Goal: Task Accomplishment & Management: Use online tool/utility

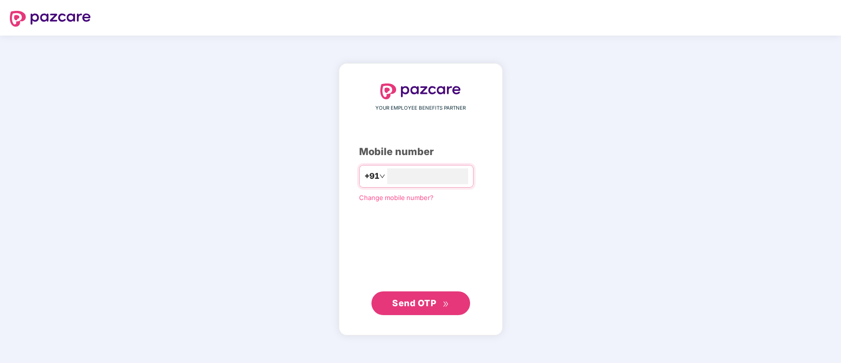
type input "**********"
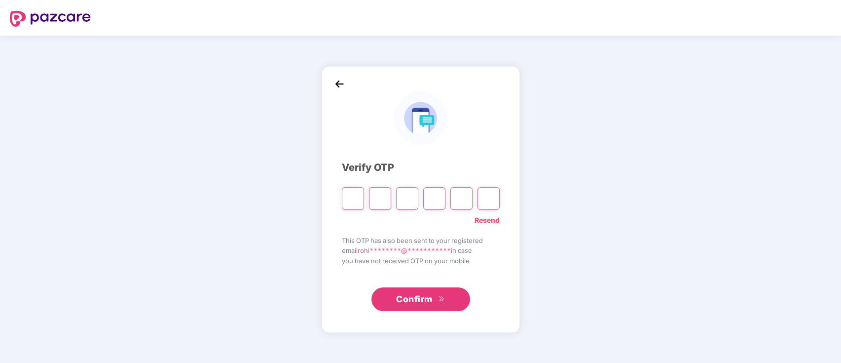
type input "*"
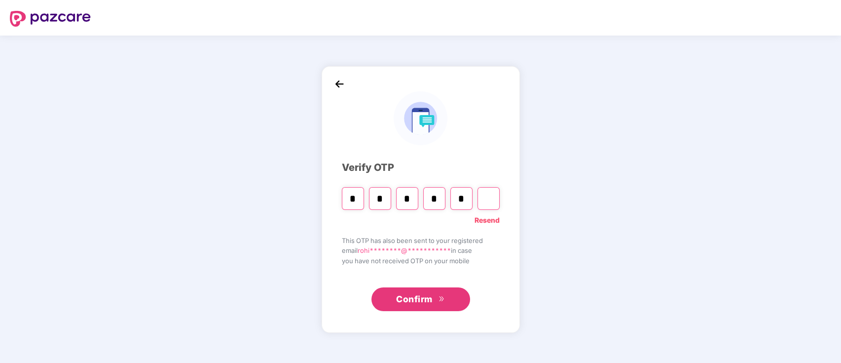
type input "*"
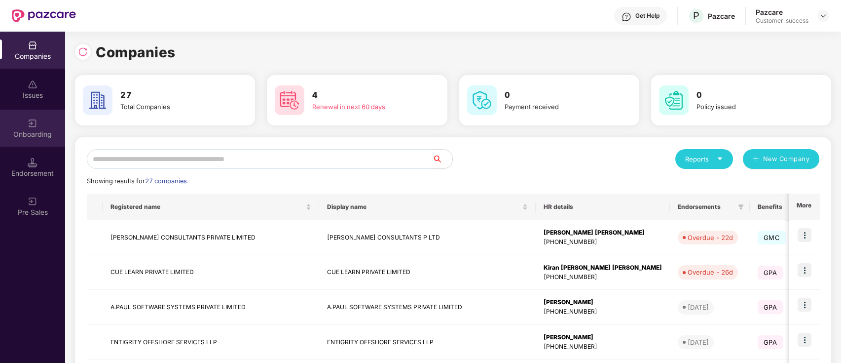
click at [32, 114] on div "Onboarding" at bounding box center [32, 128] width 65 height 37
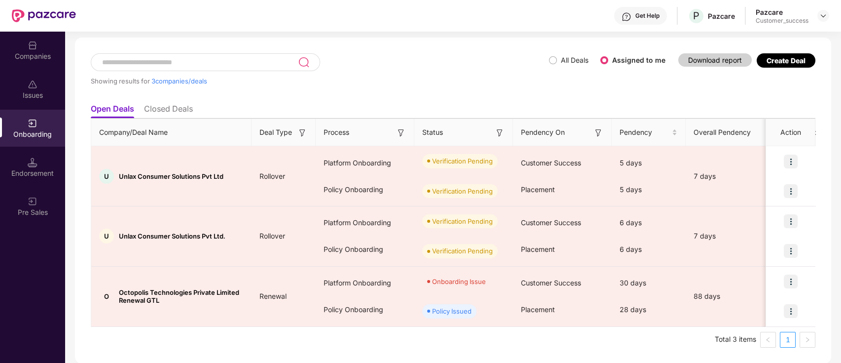
scroll to position [41, 0]
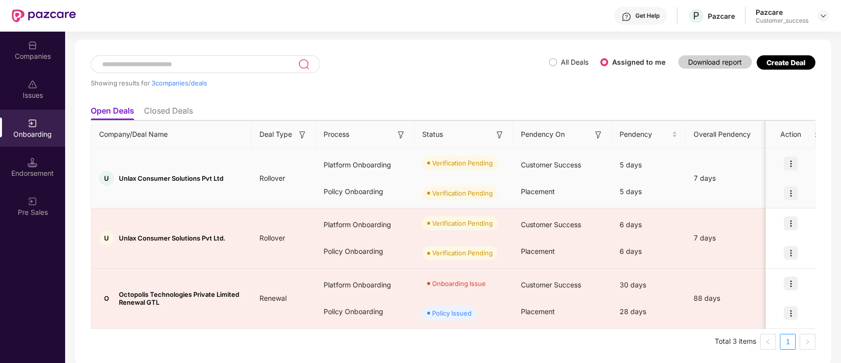
click at [789, 164] on img at bounding box center [791, 163] width 14 height 14
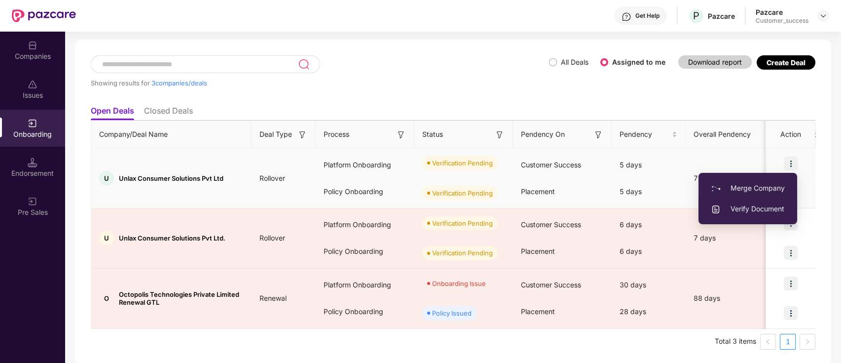
click at [738, 209] on span "Verify Document" at bounding box center [748, 208] width 74 height 11
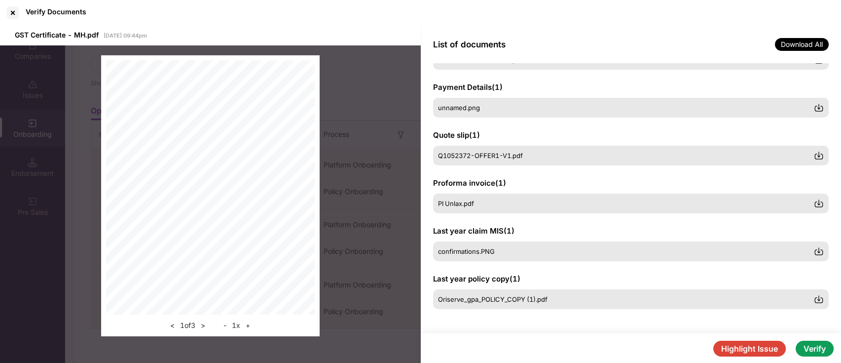
scroll to position [231, 0]
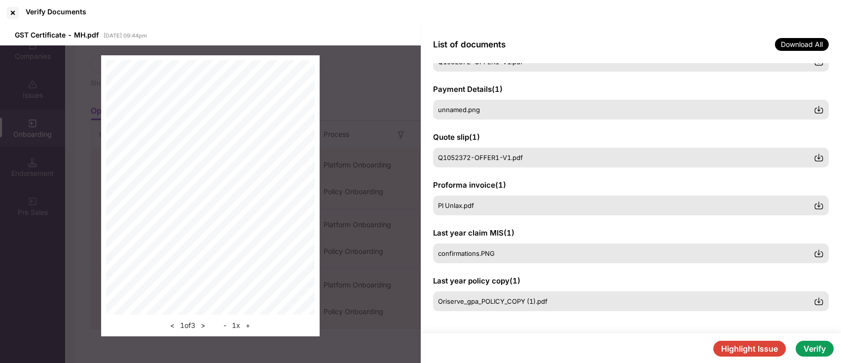
click at [753, 349] on button "Highlight Issue" at bounding box center [749, 348] width 73 height 16
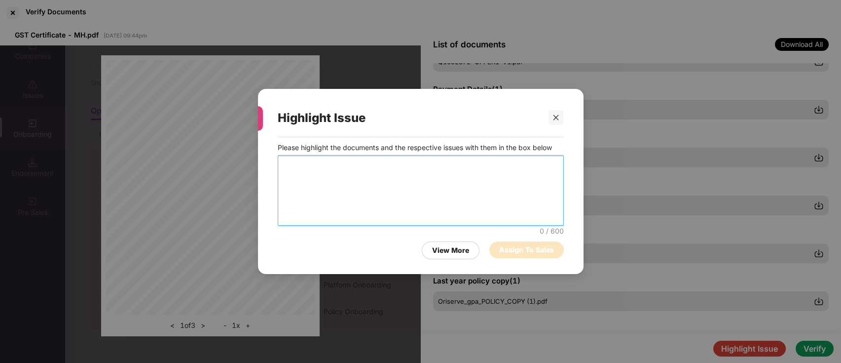
click at [355, 167] on textarea at bounding box center [421, 190] width 286 height 70
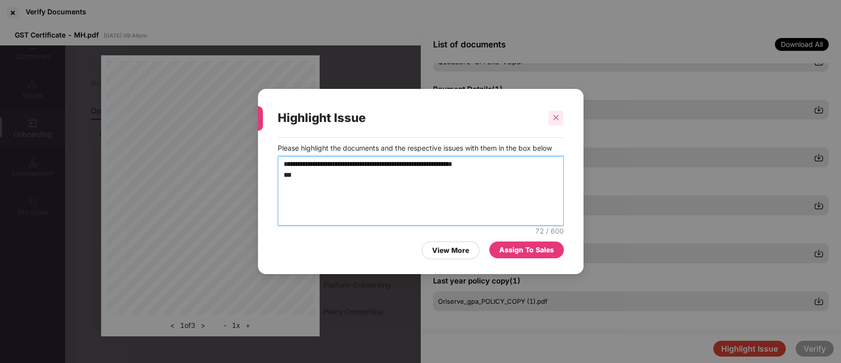
type textarea "**********"
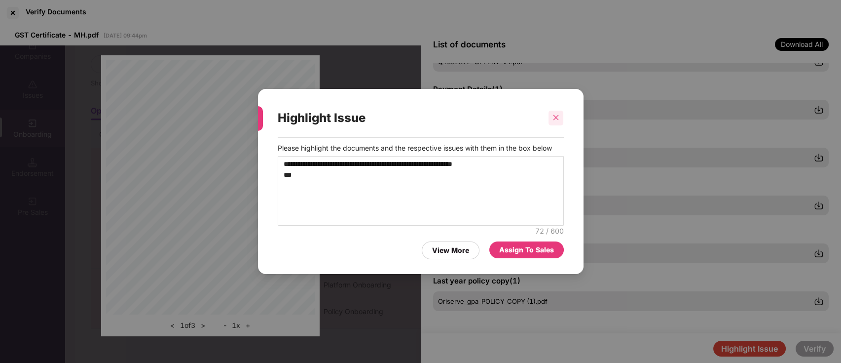
click at [555, 116] on icon "close" at bounding box center [556, 117] width 7 height 7
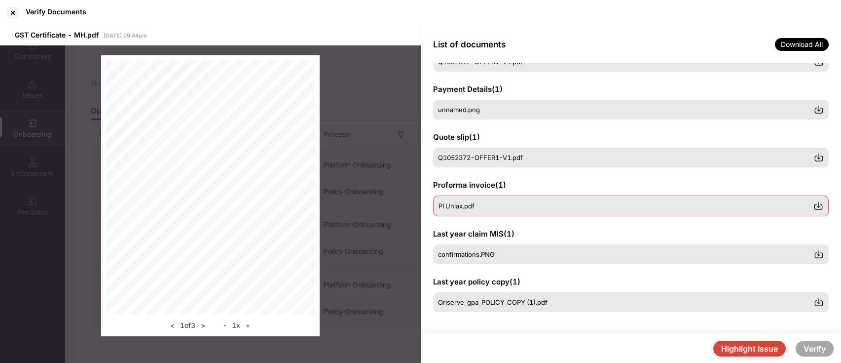
scroll to position [0, 0]
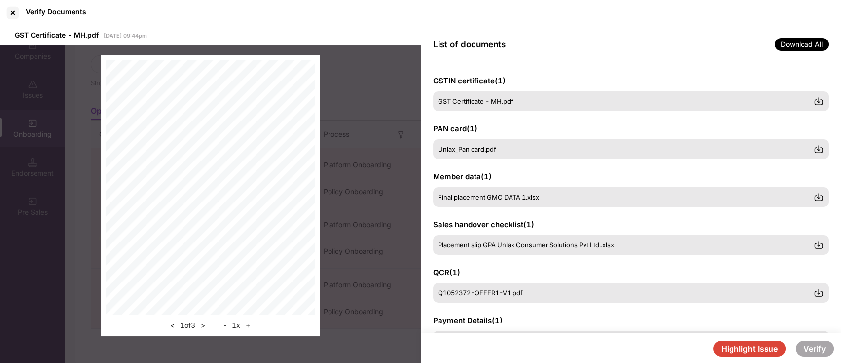
click at [596, 23] on div "Verify Documents" at bounding box center [420, 13] width 841 height 26
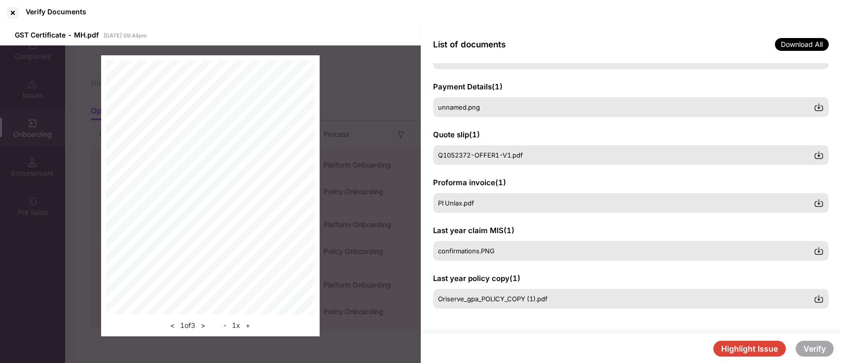
scroll to position [233, 0]
click at [16, 15] on div at bounding box center [13, 13] width 16 height 16
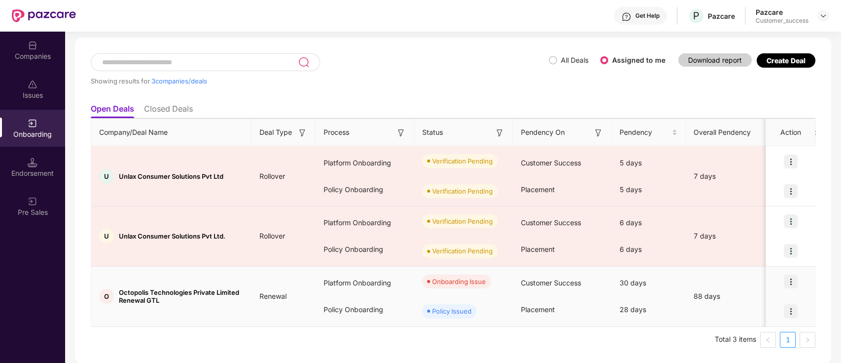
scroll to position [41, 0]
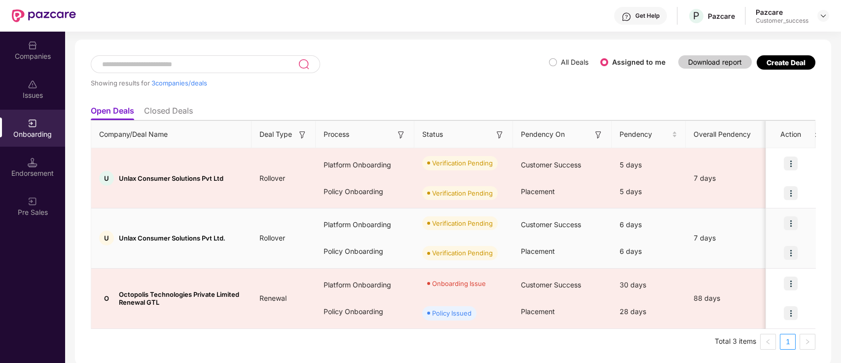
click at [790, 226] on img at bounding box center [791, 223] width 14 height 14
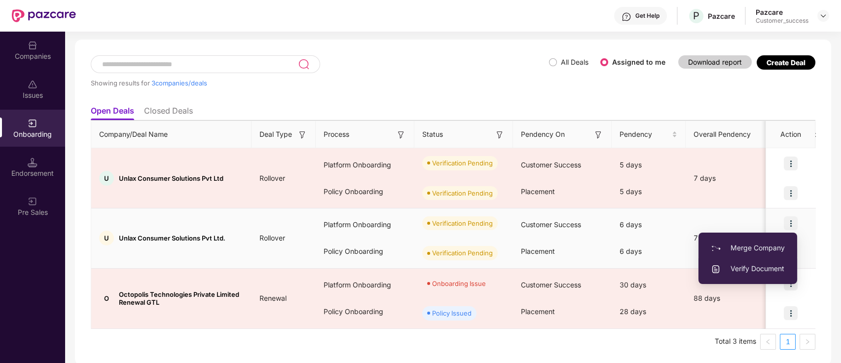
click at [779, 266] on span "Verify Document" at bounding box center [748, 268] width 74 height 11
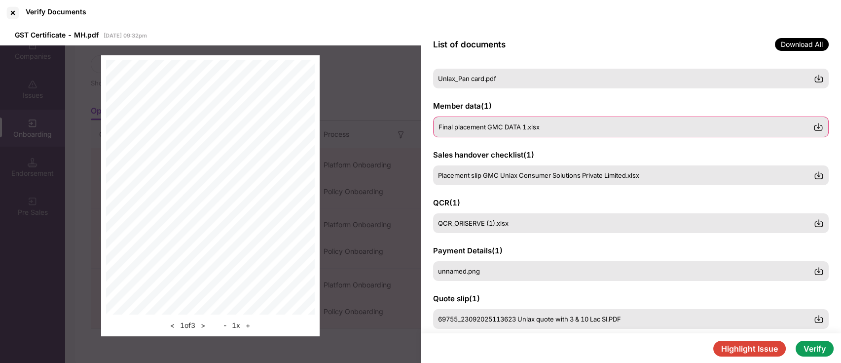
scroll to position [68, 0]
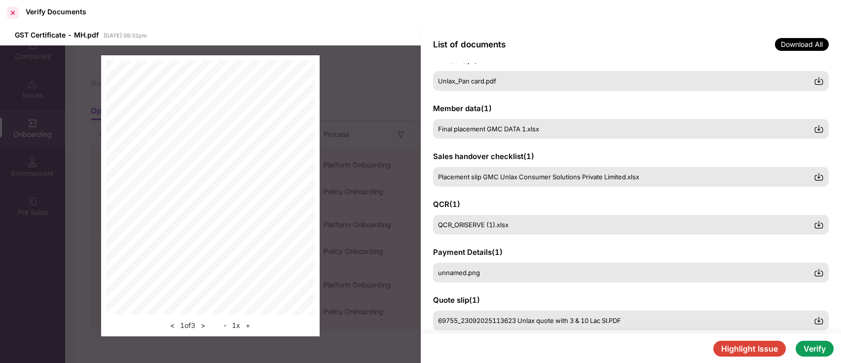
click at [12, 14] on div at bounding box center [13, 13] width 16 height 16
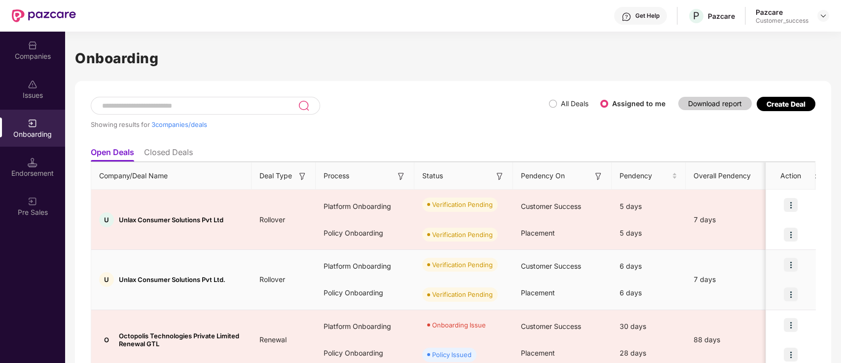
scroll to position [0, 0]
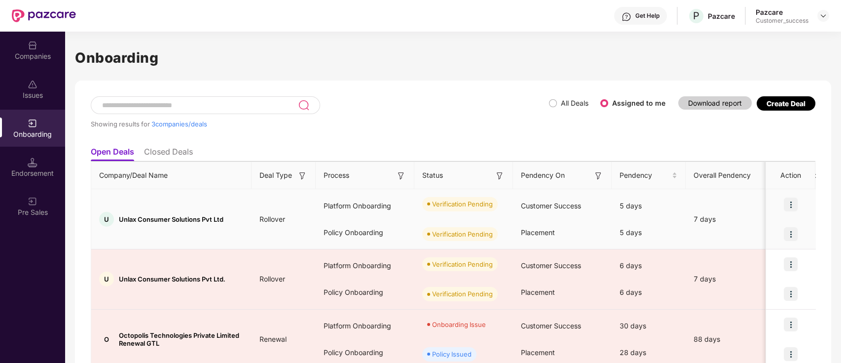
click at [789, 204] on img at bounding box center [791, 204] width 14 height 14
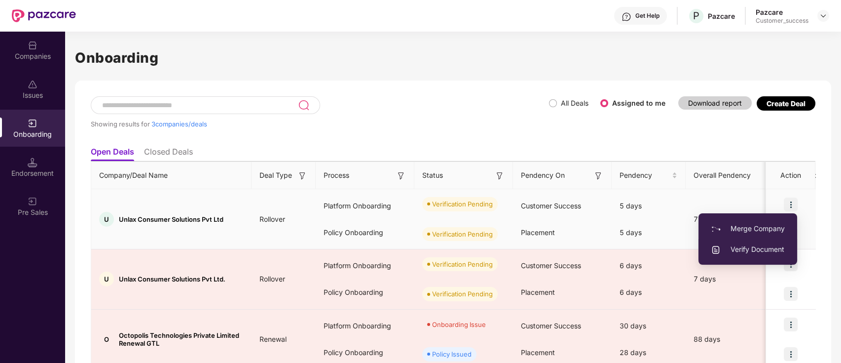
click at [720, 246] on img at bounding box center [716, 250] width 10 height 10
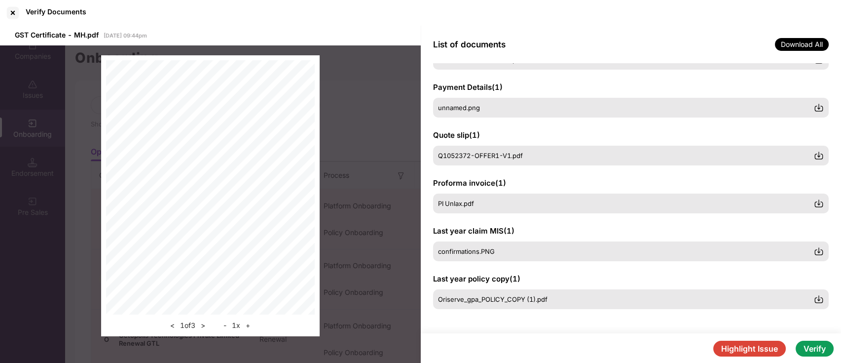
scroll to position [232, 0]
click at [12, 10] on div at bounding box center [13, 13] width 16 height 16
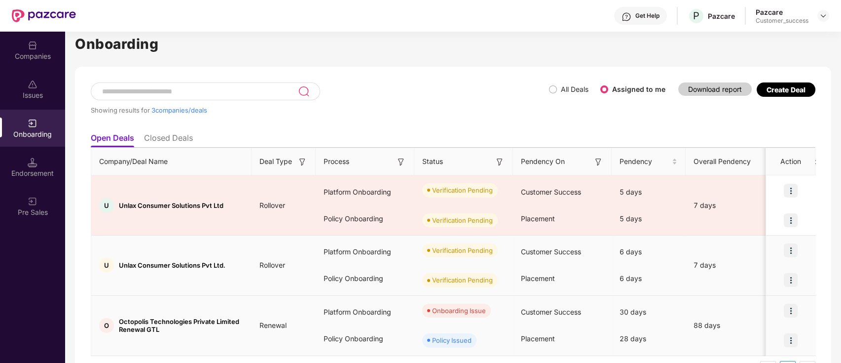
scroll to position [16, 0]
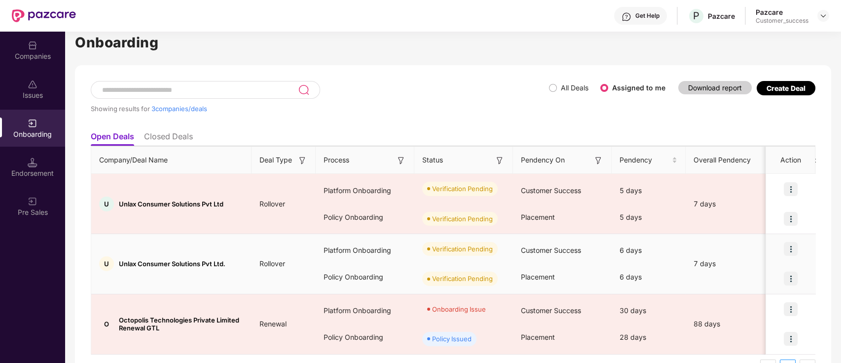
click at [793, 282] on img at bounding box center [791, 278] width 14 height 14
click at [791, 250] on img at bounding box center [791, 249] width 14 height 14
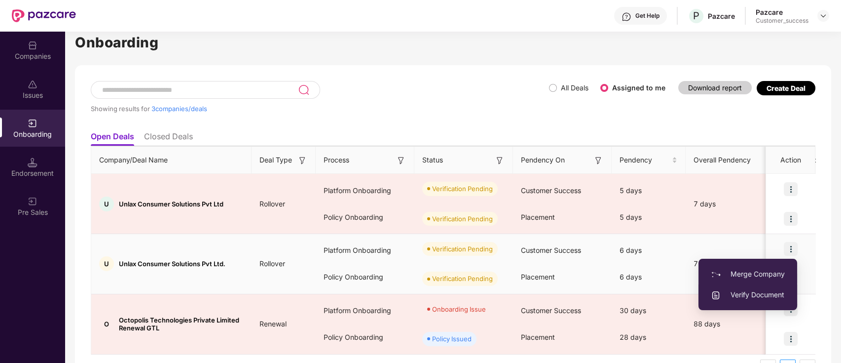
click at [768, 292] on span "Verify Document" at bounding box center [748, 294] width 74 height 11
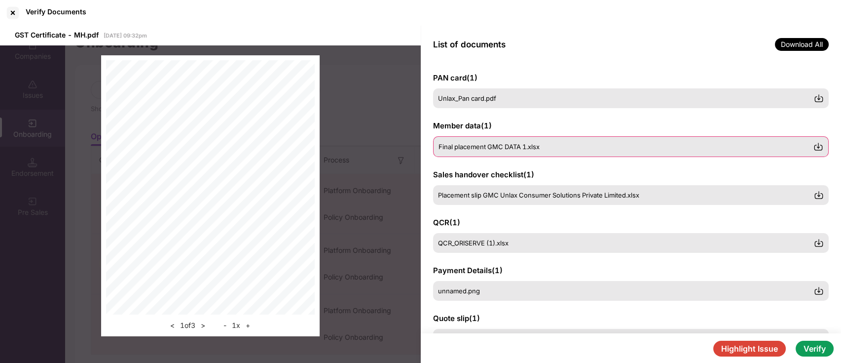
scroll to position [0, 0]
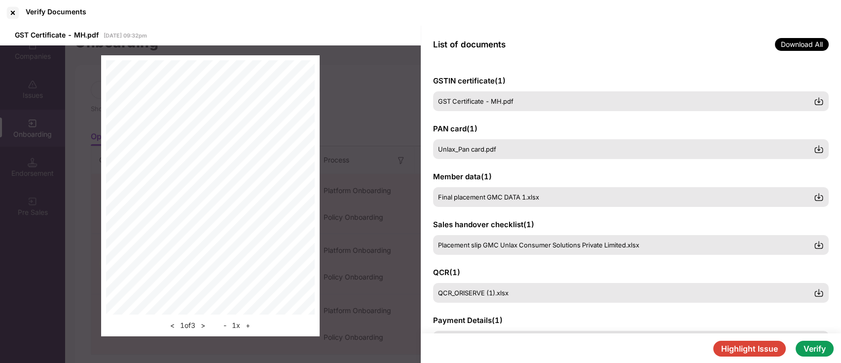
click at [793, 41] on span "Download All" at bounding box center [802, 44] width 54 height 13
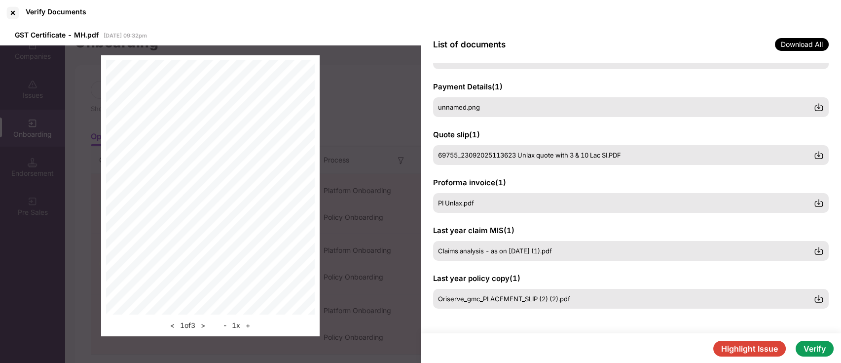
scroll to position [232, 0]
click at [15, 14] on div at bounding box center [13, 13] width 16 height 16
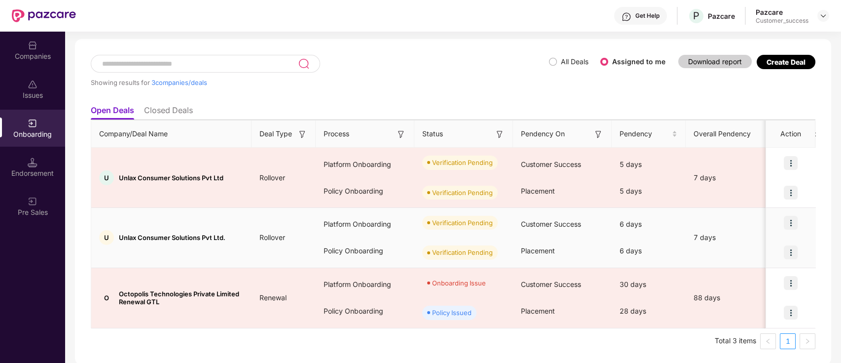
scroll to position [22, 0]
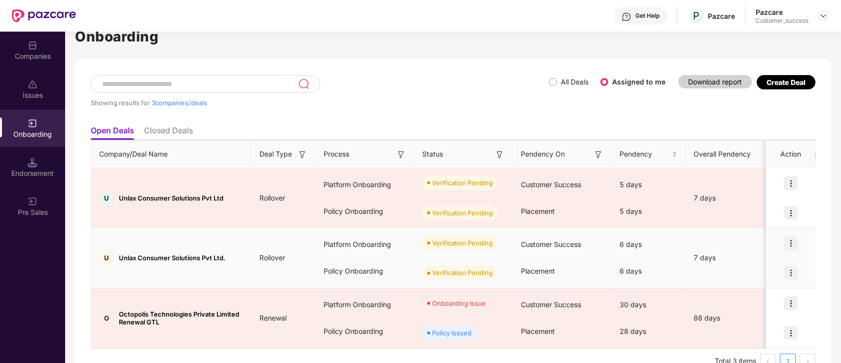
click at [795, 239] on img at bounding box center [791, 243] width 14 height 14
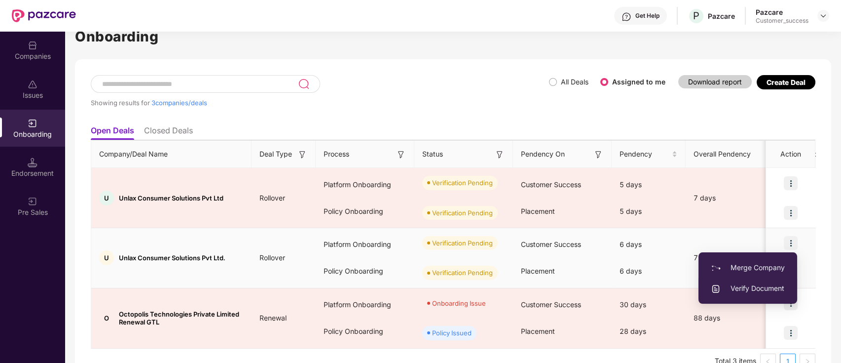
click at [770, 291] on span "Verify Document" at bounding box center [748, 288] width 74 height 11
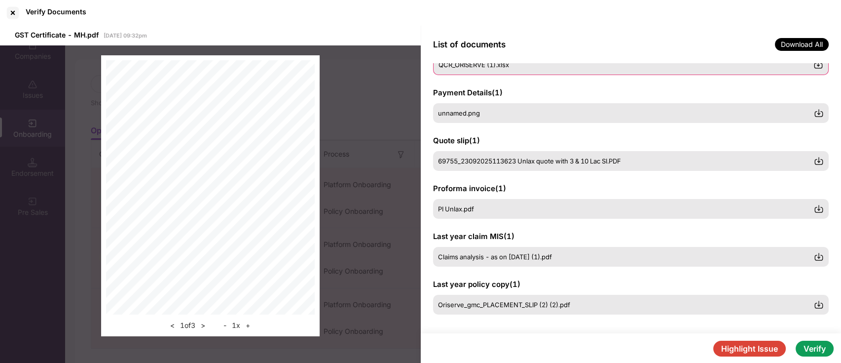
scroll to position [233, 0]
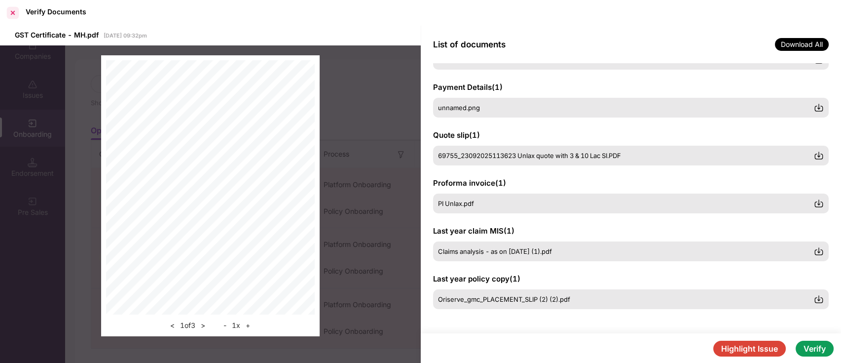
click at [15, 12] on div at bounding box center [13, 13] width 16 height 16
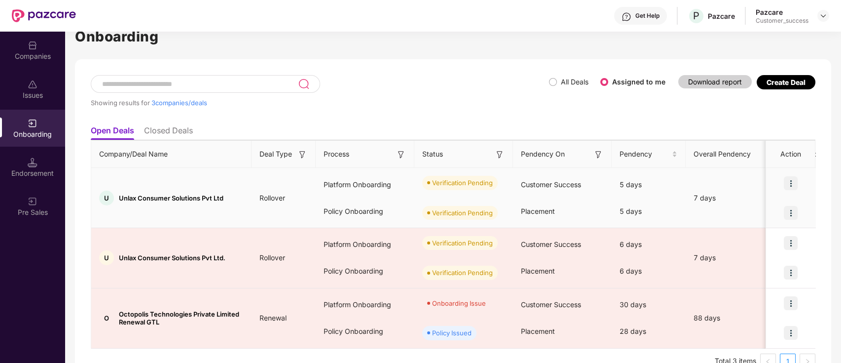
click at [793, 182] on img at bounding box center [791, 183] width 14 height 14
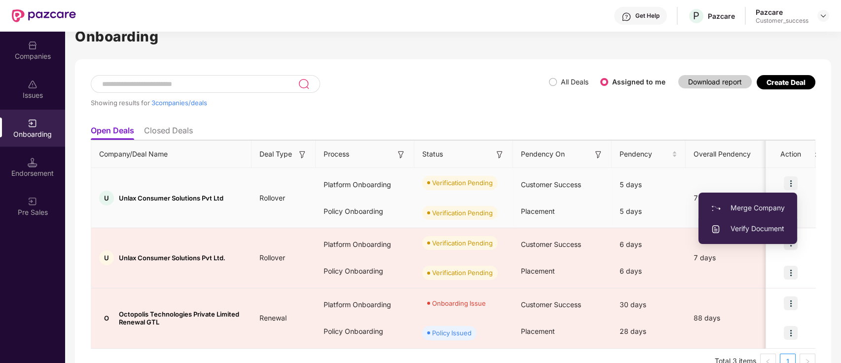
click at [751, 227] on span "Verify Document" at bounding box center [748, 228] width 74 height 11
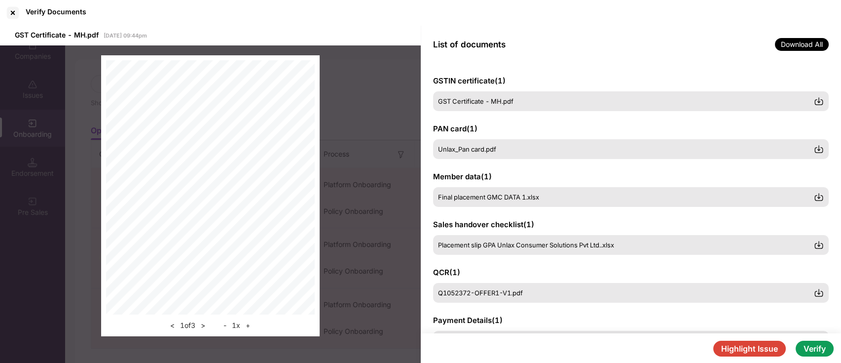
click at [729, 349] on button "Highlight Issue" at bounding box center [749, 348] width 73 height 16
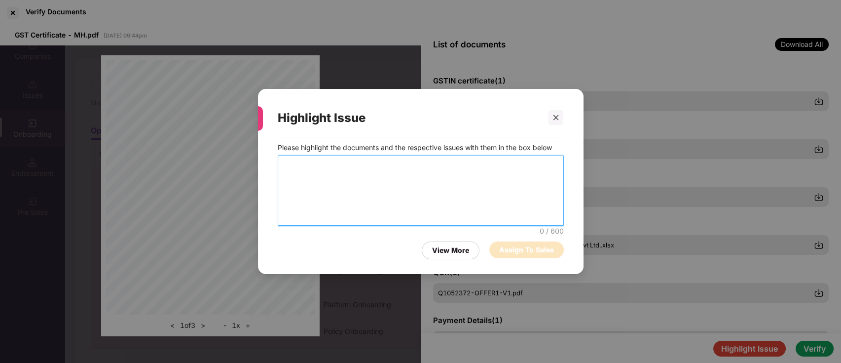
click at [430, 190] on textarea at bounding box center [421, 190] width 286 height 70
paste textarea "**********"
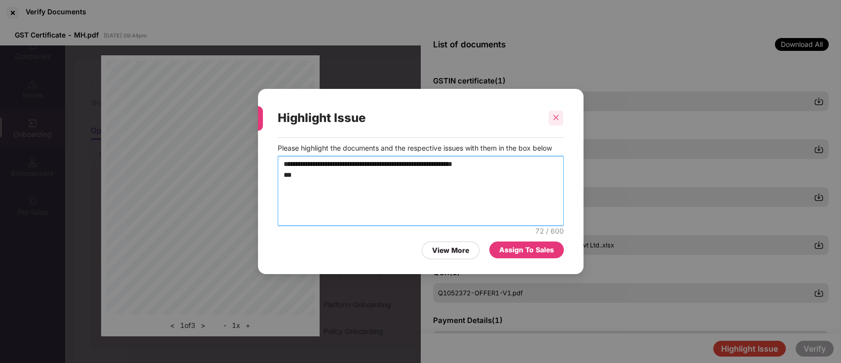
type textarea "**********"
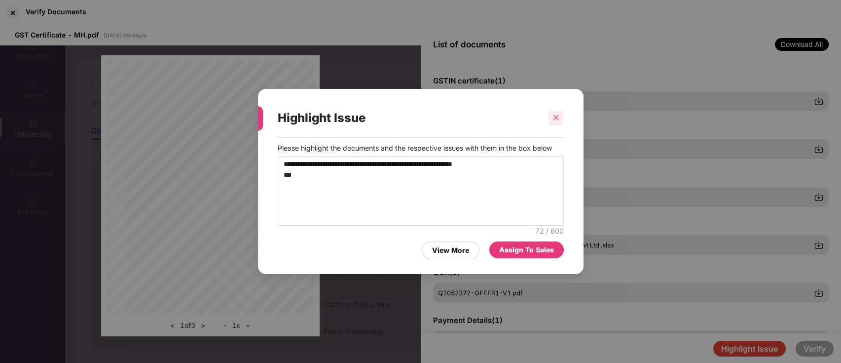
click at [560, 114] on div at bounding box center [556, 118] width 15 height 15
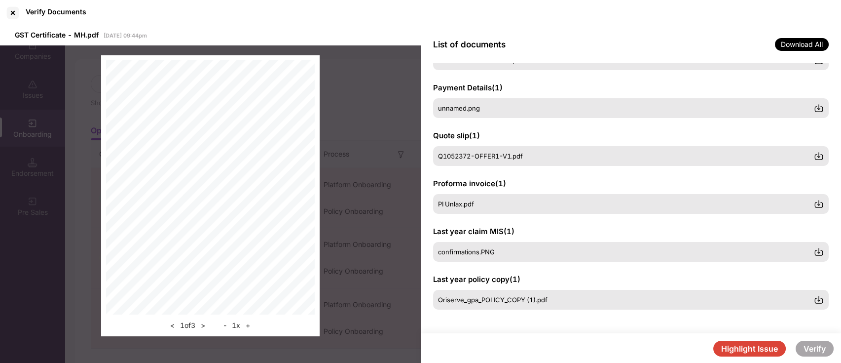
scroll to position [231, 0]
click at [525, 292] on div "Oriserve_gpa_POLICY_COPY (1).pdf" at bounding box center [631, 301] width 396 height 21
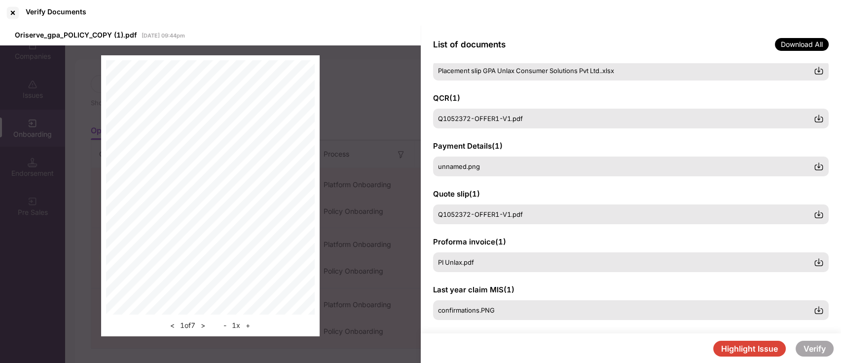
scroll to position [185, 0]
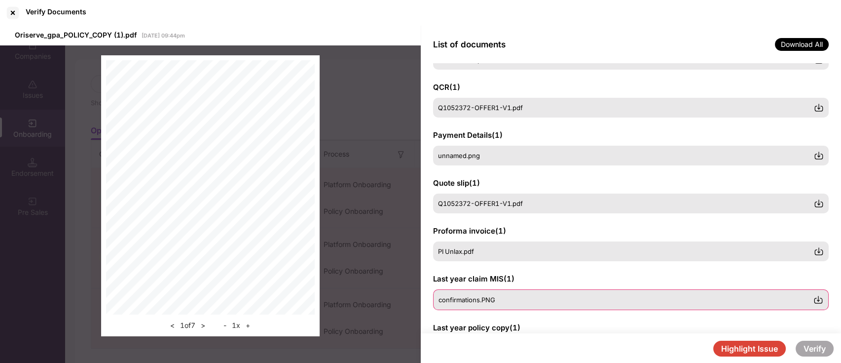
click at [515, 294] on div "confirmations.PNG" at bounding box center [631, 299] width 396 height 21
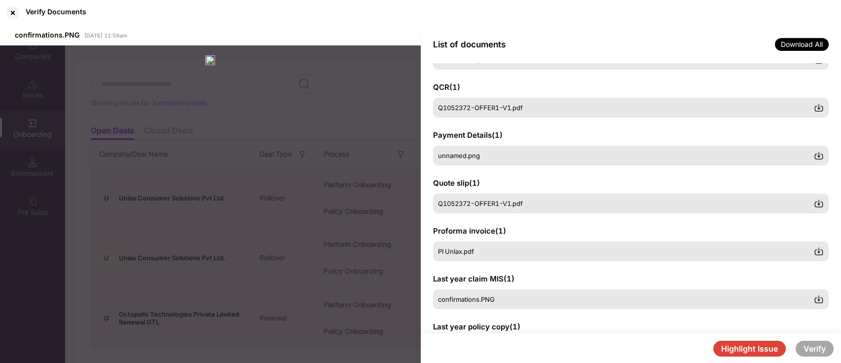
click at [435, 182] on span "Quote slip ( 1 )" at bounding box center [456, 182] width 47 height 9
click at [473, 163] on div "unnamed.png" at bounding box center [631, 156] width 396 height 21
click at [16, 14] on div at bounding box center [13, 13] width 16 height 16
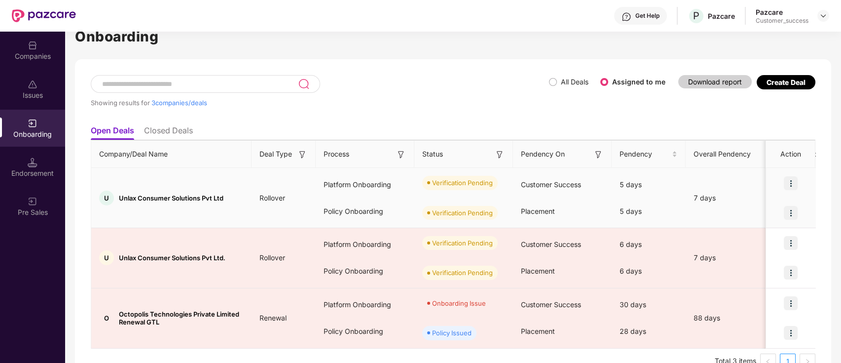
click at [793, 179] on img at bounding box center [791, 183] width 14 height 14
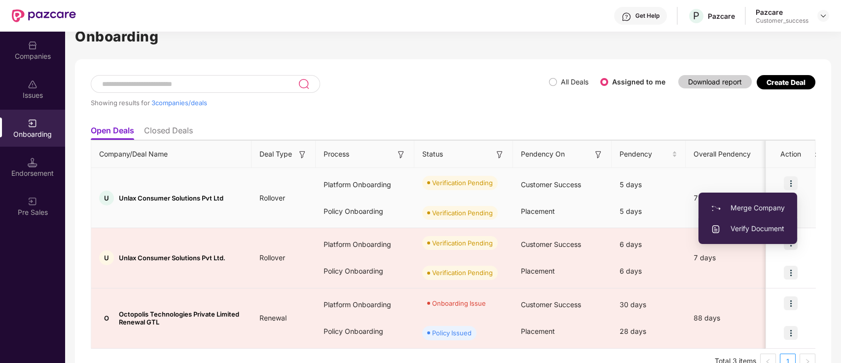
click at [748, 223] on span "Verify Document" at bounding box center [748, 228] width 74 height 11
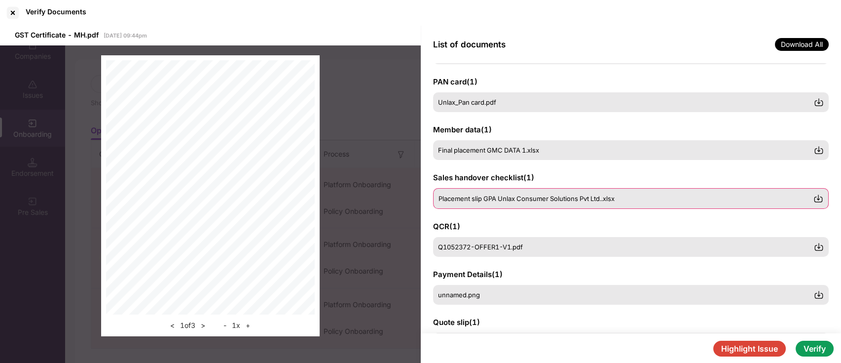
scroll to position [0, 0]
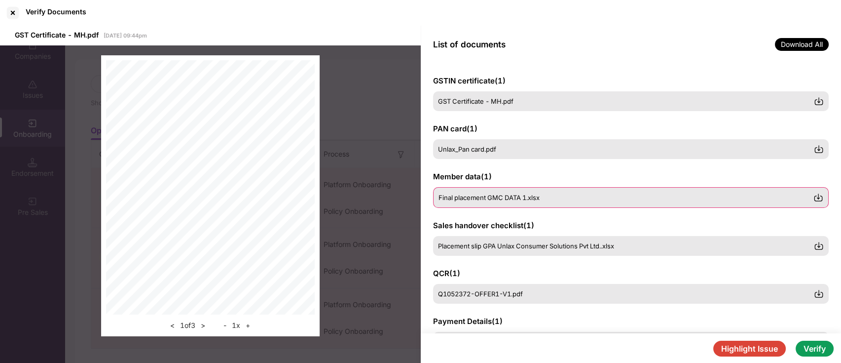
click at [566, 200] on div "Final placement GMC DATA 1.xlsx" at bounding box center [626, 197] width 375 height 8
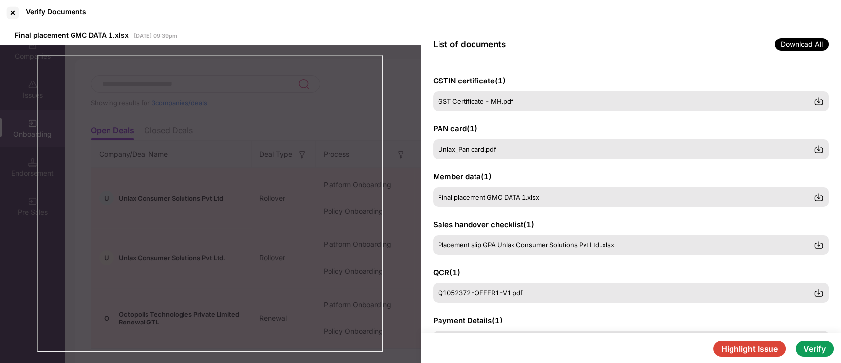
click at [813, 349] on button "Verify" at bounding box center [815, 348] width 38 height 16
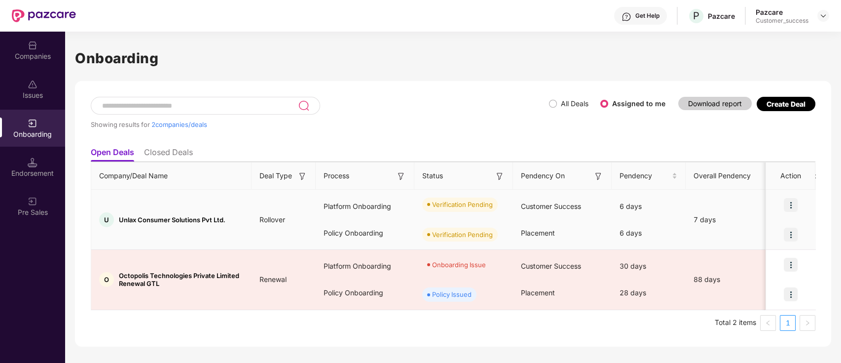
click at [792, 206] on img at bounding box center [791, 205] width 14 height 14
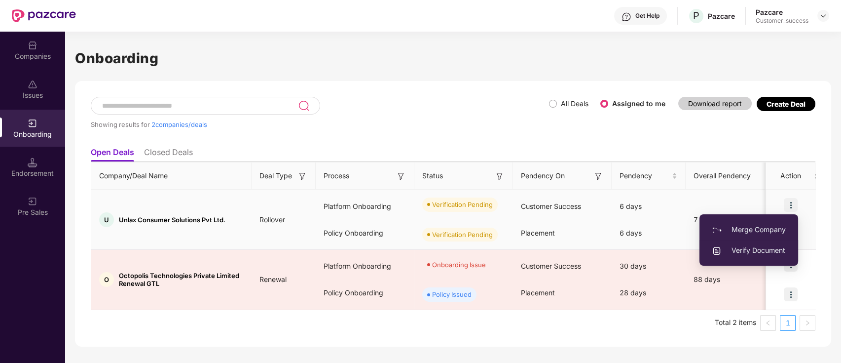
click at [769, 245] on span "Verify Document" at bounding box center [749, 250] width 74 height 11
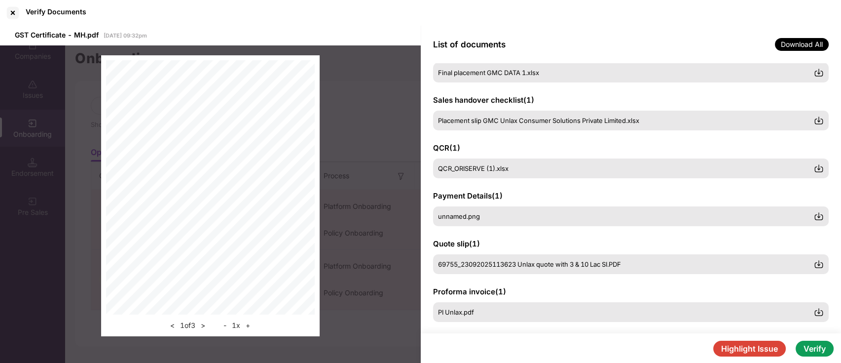
scroll to position [124, 0]
click at [11, 12] on div at bounding box center [13, 13] width 16 height 16
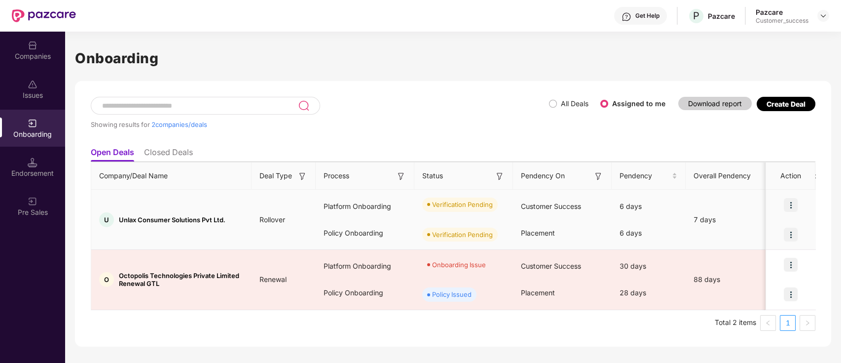
click at [793, 207] on img at bounding box center [791, 205] width 14 height 14
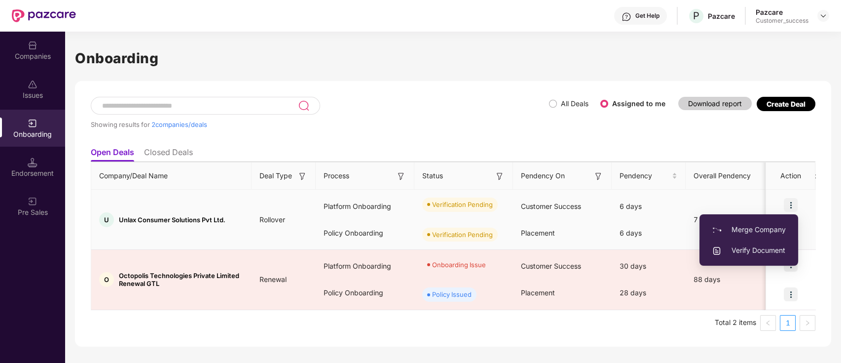
click at [759, 253] on span "Verify Document" at bounding box center [749, 250] width 74 height 11
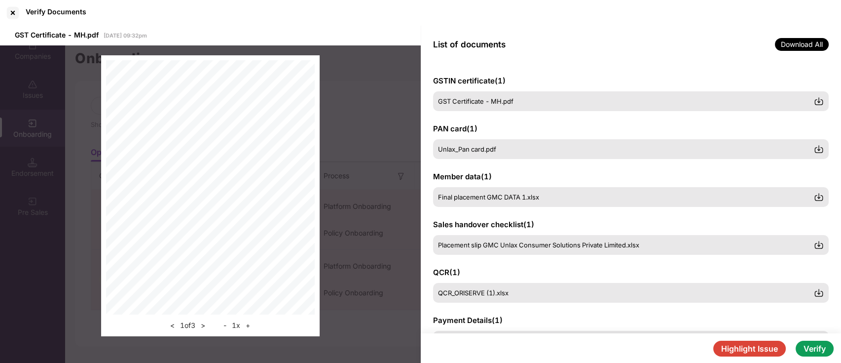
click at [804, 349] on button "Verify" at bounding box center [815, 348] width 38 height 16
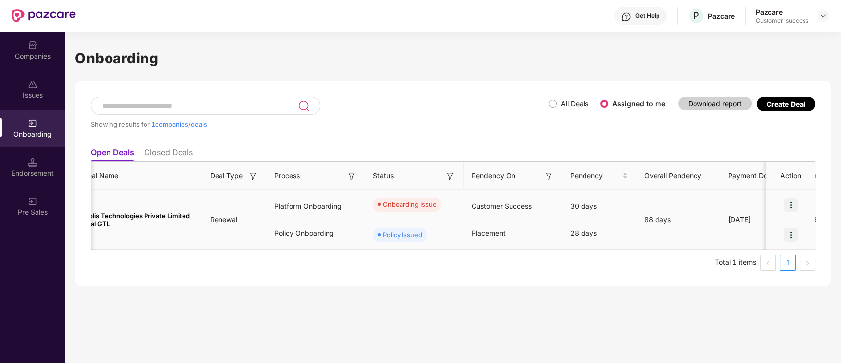
scroll to position [0, 0]
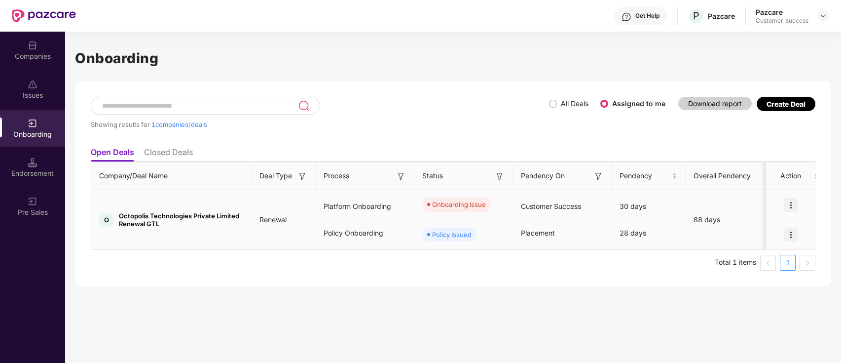
click at [790, 204] on img at bounding box center [791, 205] width 14 height 14
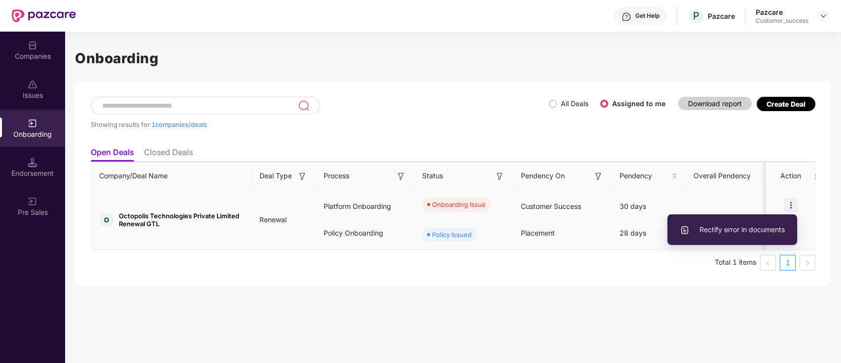
click at [778, 225] on span "Rectify error in documents" at bounding box center [732, 229] width 105 height 11
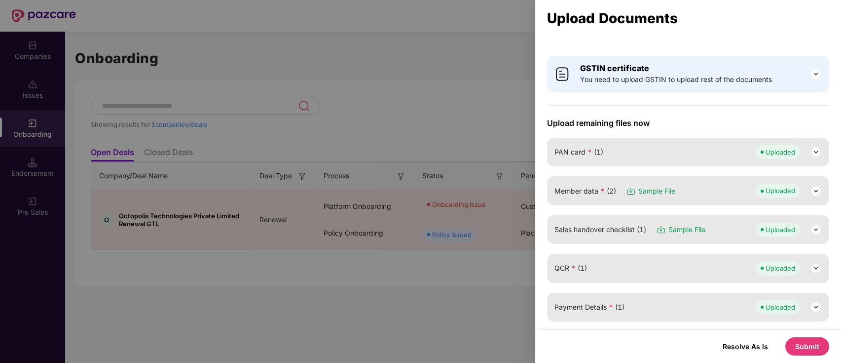
scroll to position [46, 0]
click at [815, 195] on img at bounding box center [816, 192] width 12 height 12
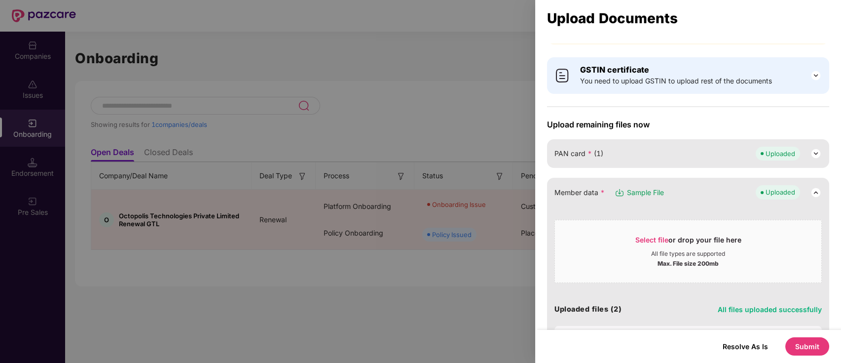
click at [815, 195] on img at bounding box center [816, 192] width 12 height 12
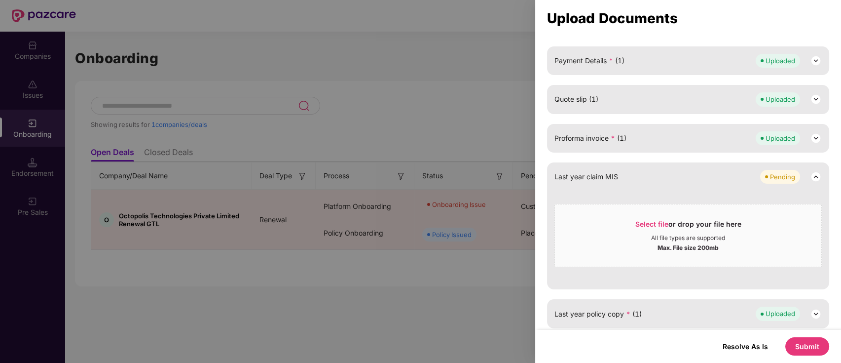
scroll to position [0, 0]
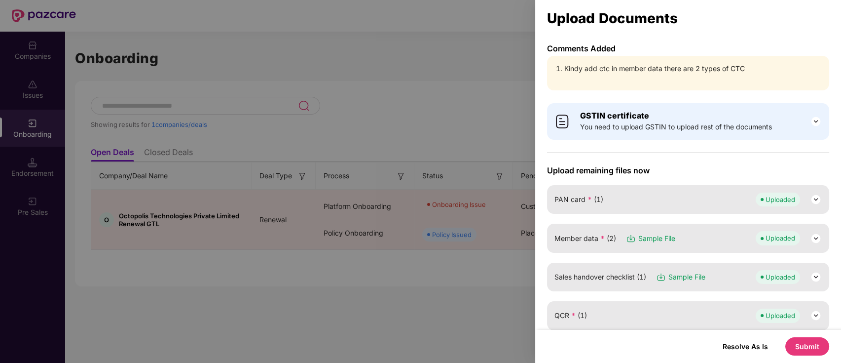
click at [814, 239] on img at bounding box center [816, 238] width 12 height 12
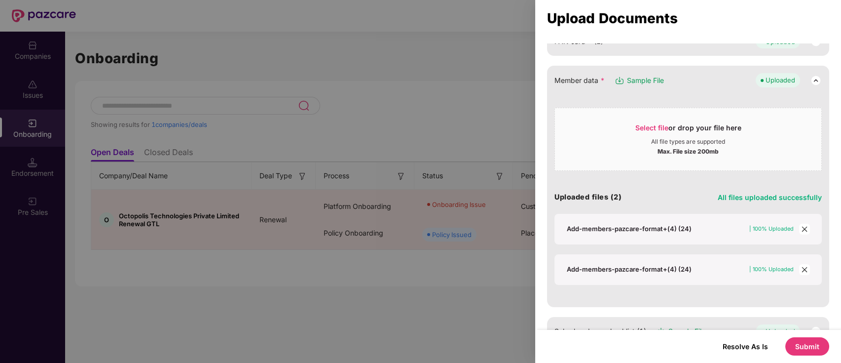
scroll to position [158, 0]
click at [619, 227] on div "Add-members-pazcare-format+(4) (24)" at bounding box center [629, 228] width 125 height 9
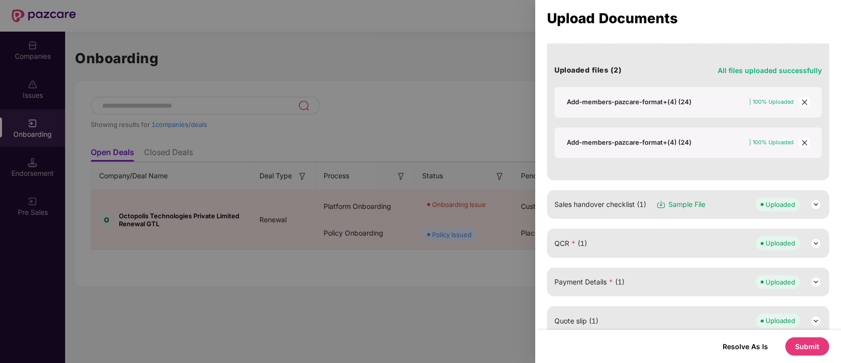
scroll to position [285, 0]
click at [814, 210] on img at bounding box center [816, 204] width 12 height 12
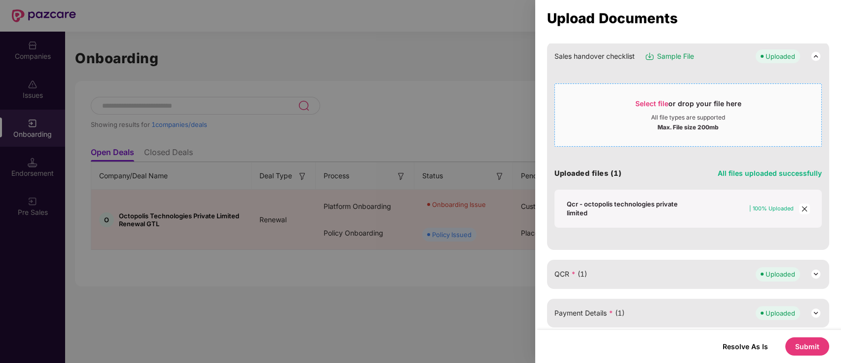
scroll to position [434, 0]
click at [623, 215] on div "Qcr - octopolis technologies private limited" at bounding box center [629, 207] width 125 height 18
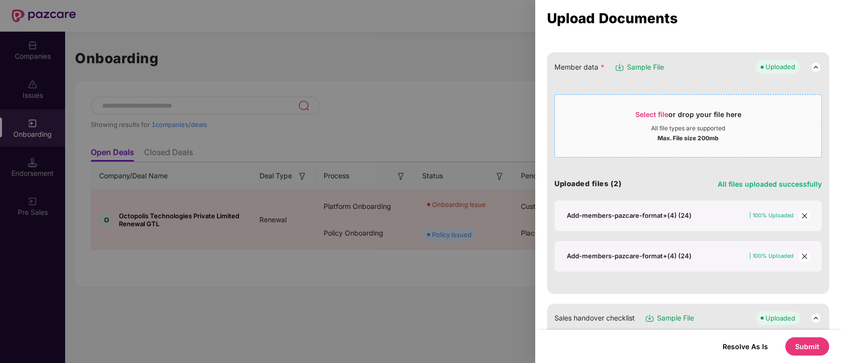
scroll to position [172, 0]
click at [804, 215] on icon "close" at bounding box center [804, 215] width 7 height 7
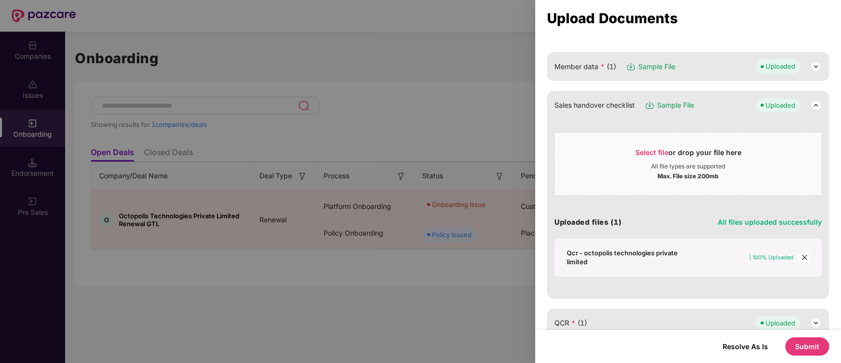
click at [802, 256] on icon "close" at bounding box center [804, 257] width 5 height 5
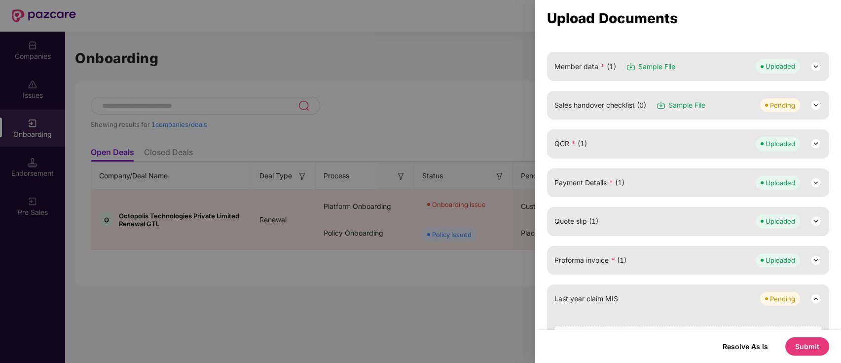
click at [812, 143] on img at bounding box center [816, 144] width 12 height 12
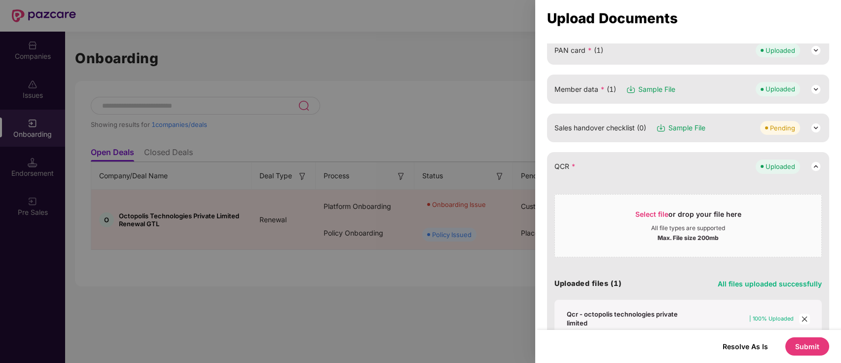
scroll to position [149, 0]
click at [810, 126] on img at bounding box center [816, 128] width 12 height 12
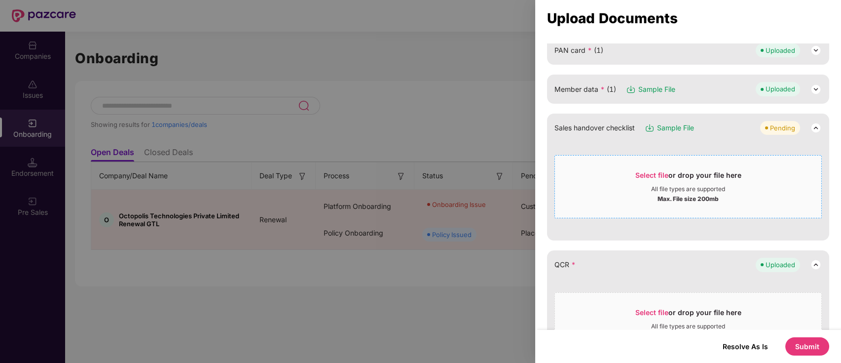
click at [710, 197] on div "Max. File size 200mb" at bounding box center [688, 198] width 61 height 10
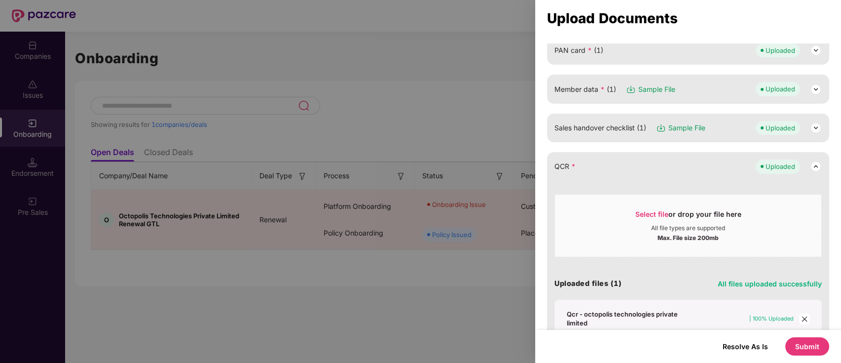
click at [816, 90] on img at bounding box center [816, 89] width 12 height 12
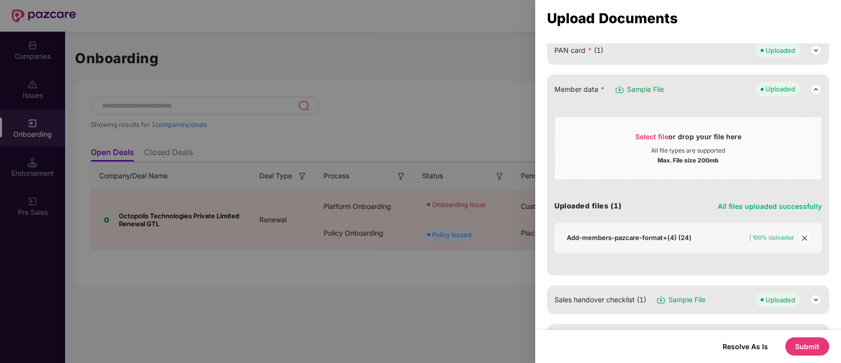
click at [803, 236] on icon "close" at bounding box center [804, 237] width 7 height 7
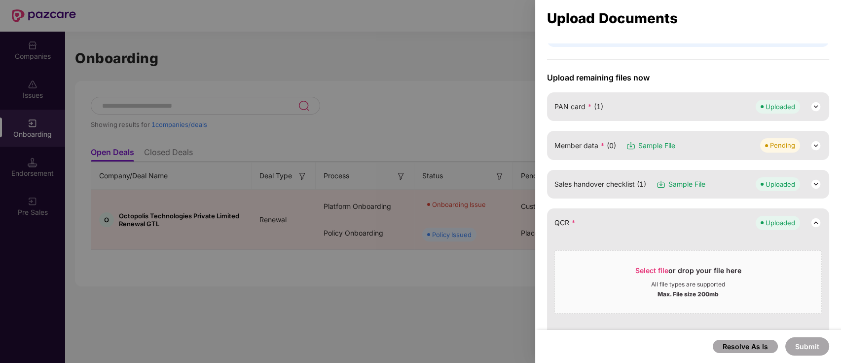
scroll to position [84, 0]
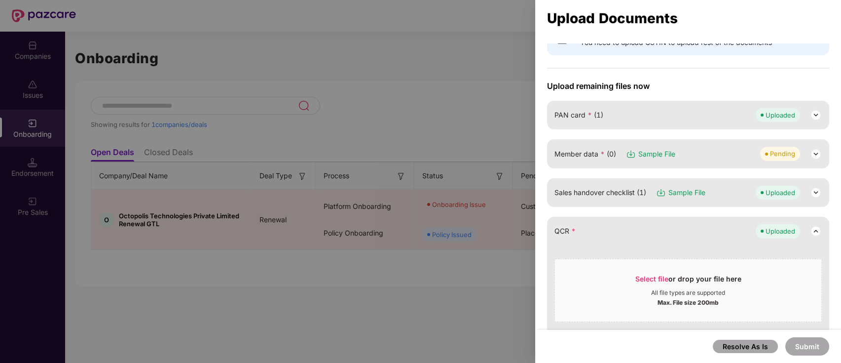
click at [810, 193] on img at bounding box center [816, 192] width 12 height 12
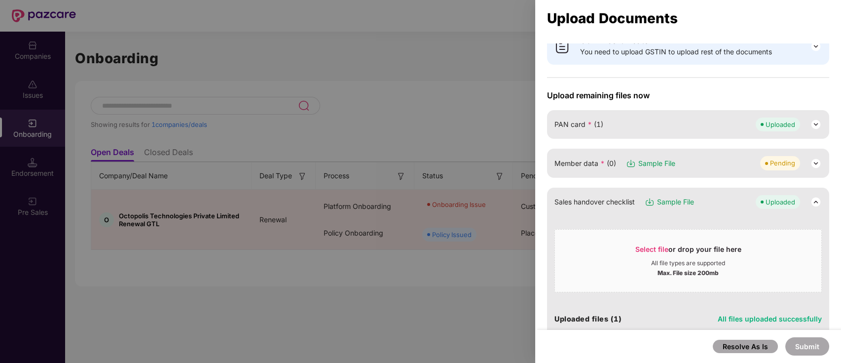
scroll to position [71, 0]
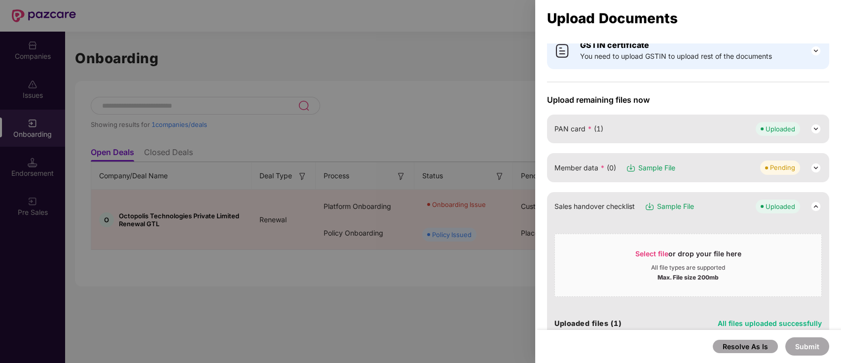
click at [811, 170] on img at bounding box center [816, 168] width 12 height 12
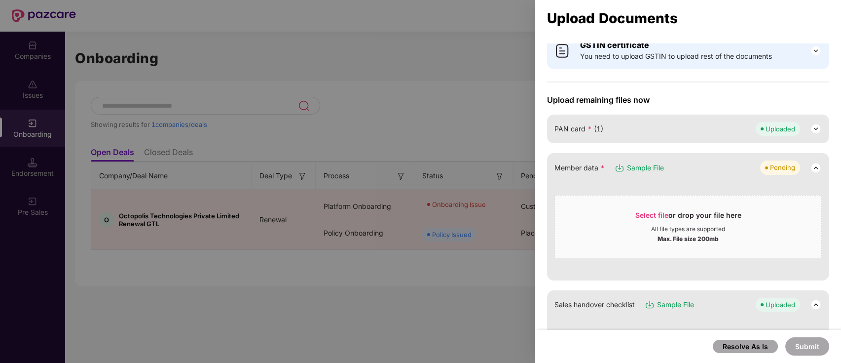
click at [389, 132] on div at bounding box center [420, 181] width 841 height 363
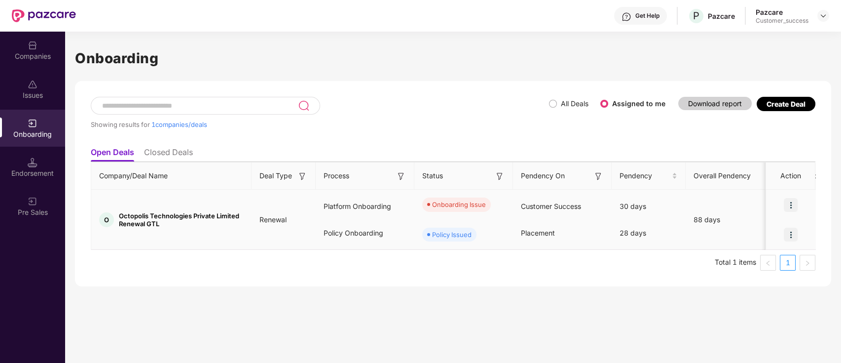
click at [790, 208] on img at bounding box center [791, 205] width 14 height 14
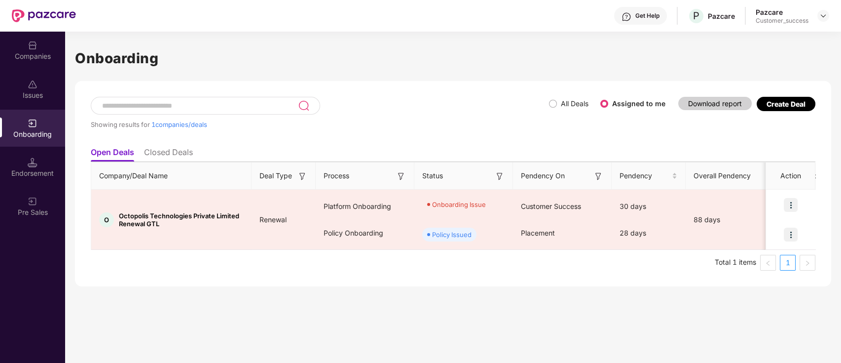
click at [701, 307] on div "Onboarding Showing results for 1 companies/deals All Deals Assigned to me Downl…" at bounding box center [453, 197] width 776 height 331
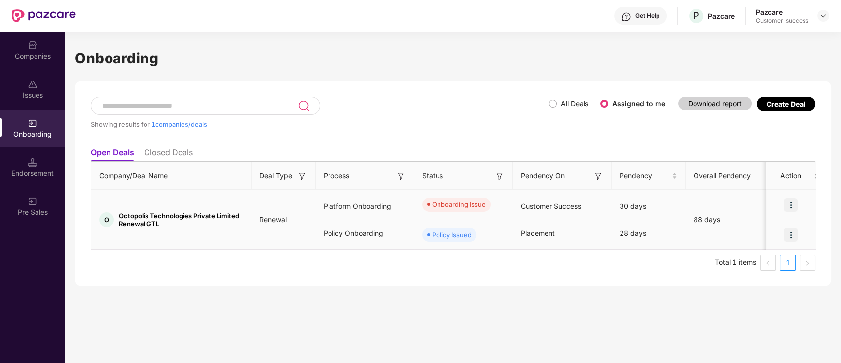
click at [793, 208] on img at bounding box center [791, 205] width 14 height 14
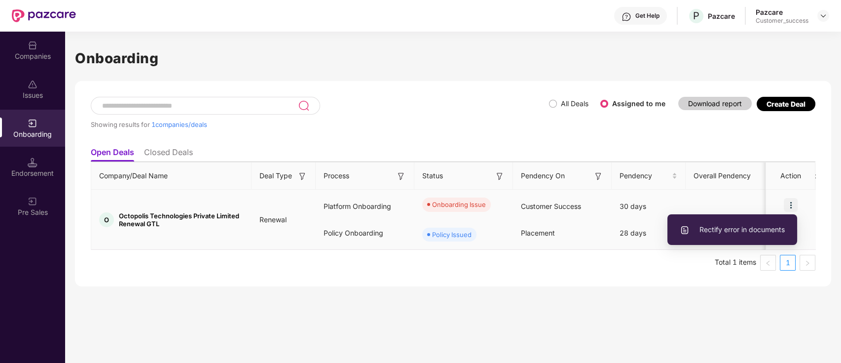
click at [793, 209] on div "Rectify error in documents" at bounding box center [733, 229] width 130 height 40
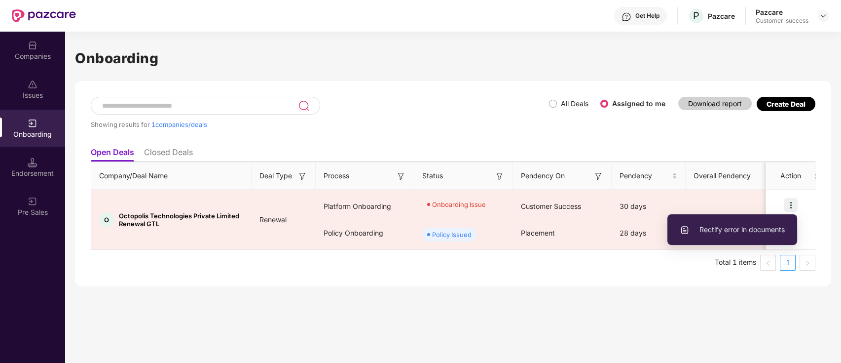
click at [383, 100] on div "Showing results for 1 companies/deals" at bounding box center [320, 119] width 458 height 45
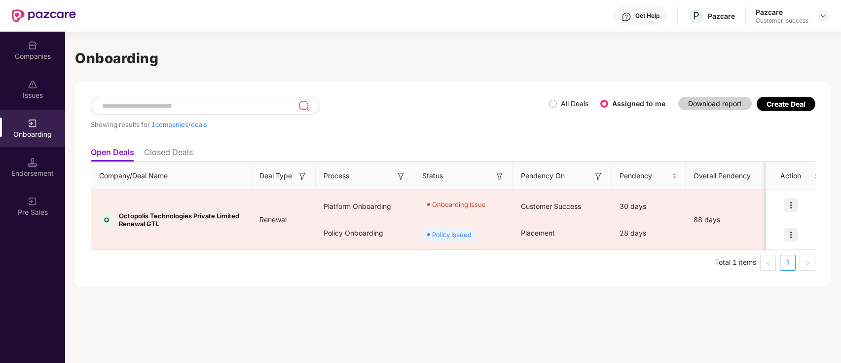
click at [44, 128] on div "Onboarding" at bounding box center [32, 128] width 65 height 37
click at [40, 52] on div "Companies" at bounding box center [32, 56] width 65 height 10
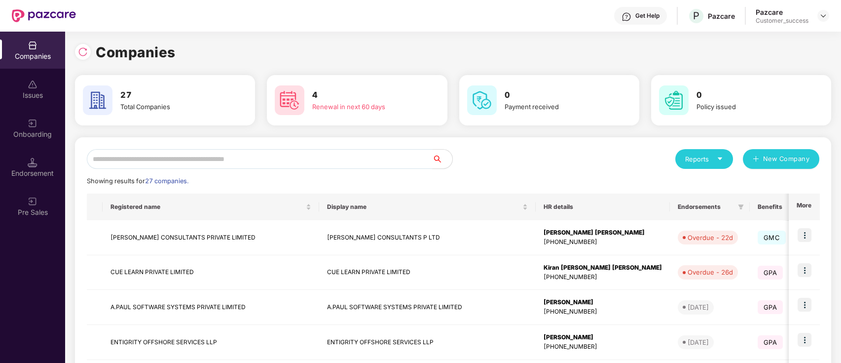
click at [309, 163] on input "text" at bounding box center [260, 159] width 346 height 20
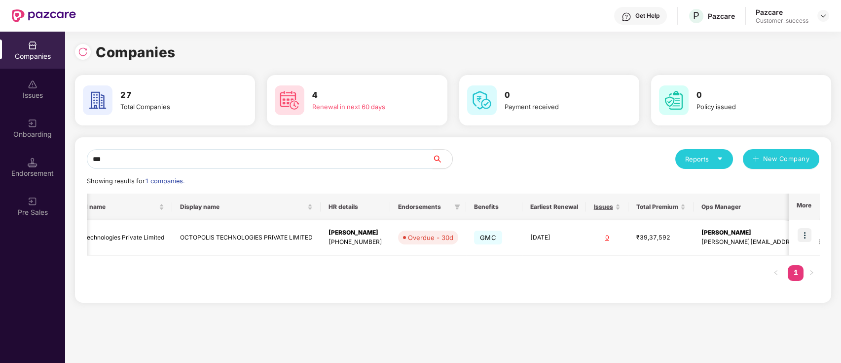
scroll to position [0, 0]
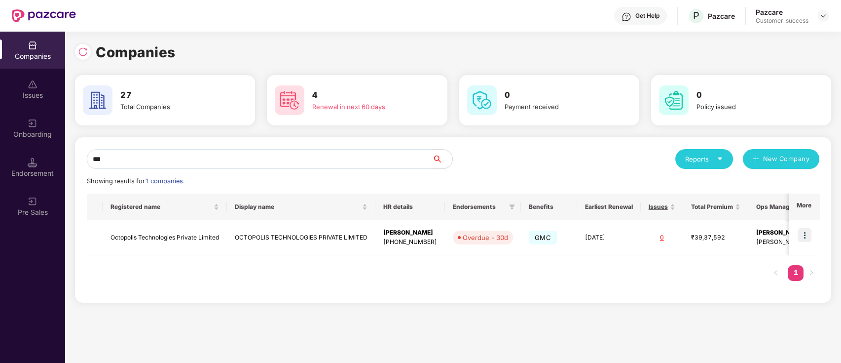
type input "***"
click at [43, 136] on div "Onboarding" at bounding box center [32, 134] width 65 height 10
